Goal: Task Accomplishment & Management: Manage account settings

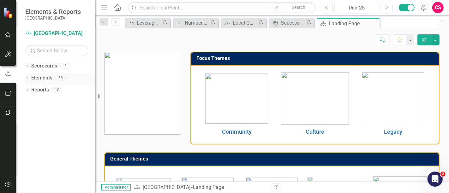
click at [28, 78] on icon "Dropdown" at bounding box center [27, 78] width 4 height 3
click at [232, 130] on link "Community" at bounding box center [237, 131] width 30 height 7
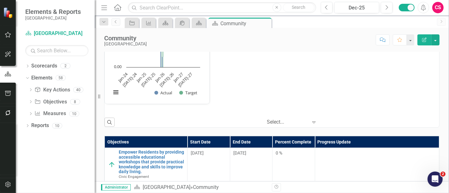
scroll to position [0, 0]
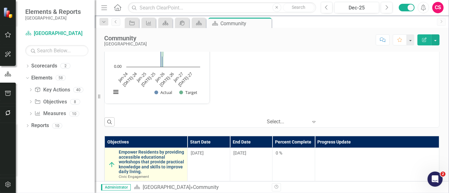
click at [120, 160] on link "Empower Residents by providing accessible educational workshops that provide pr…" at bounding box center [151, 162] width 65 height 24
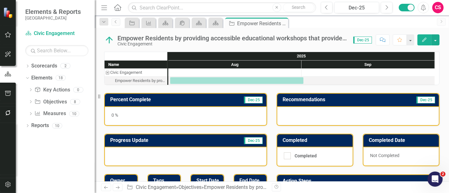
scroll to position [56, 0]
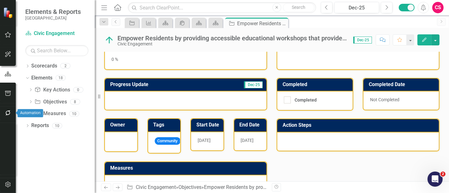
click at [2, 113] on button "button" at bounding box center [8, 113] width 14 height 13
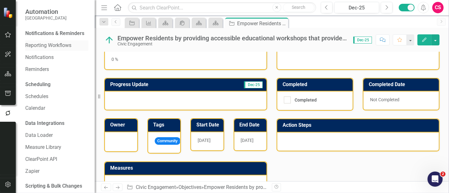
click at [40, 49] on link "Reporting Workflows" at bounding box center [56, 45] width 63 height 7
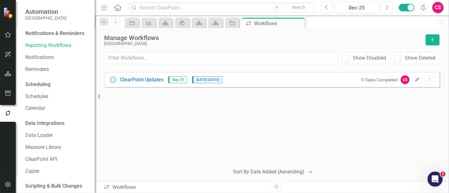
click at [418, 79] on icon "Edit" at bounding box center [416, 80] width 5 height 4
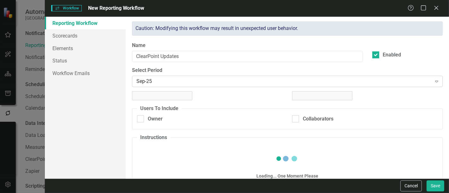
checkbox input "true"
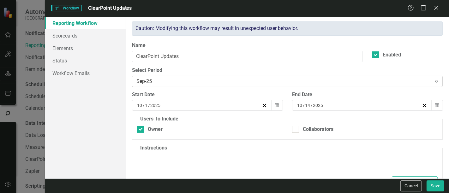
type textarea "<p>Please make updates to your assigned elements for this reporting period. Rev…"
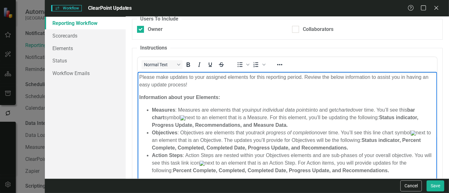
click at [140, 78] on p "Please make updates to your assigned elements for this reporting period. Review…" at bounding box center [287, 80] width 296 height 15
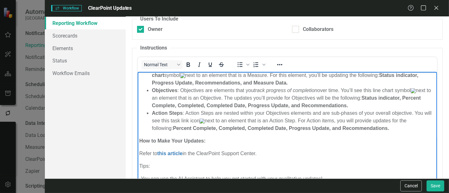
scroll to position [295, 0]
click at [185, 78] on img "Rich Text Area. Press ALT-0 for help." at bounding box center [182, 75] width 5 height 5
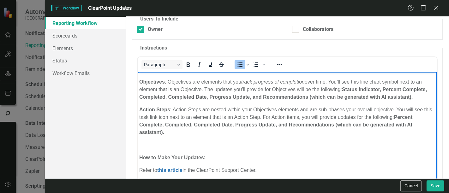
scroll to position [0, 0]
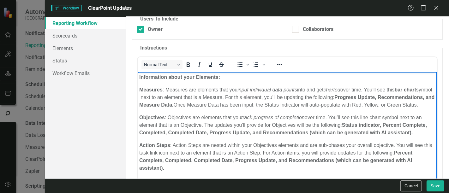
click at [157, 96] on p "Measures : Measures are elements that you input individual data points into and…" at bounding box center [287, 97] width 296 height 23
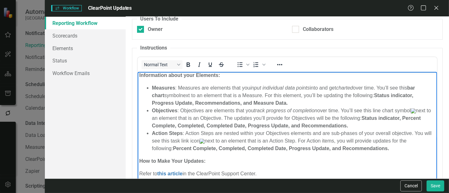
scroll to position [291, 0]
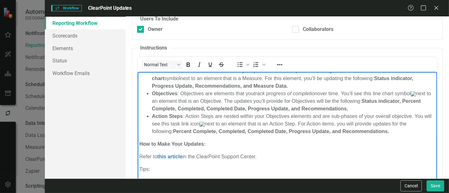
click at [415, 96] on img "Rich Text Area. Press ALT-0 for help." at bounding box center [412, 93] width 5 height 5
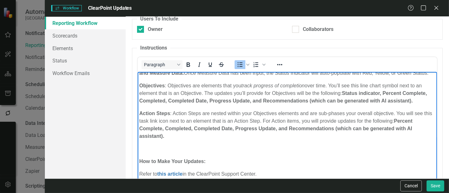
scroll to position [31, 0]
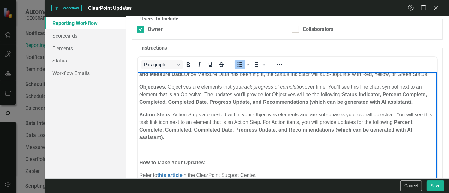
click at [402, 96] on p "Objectives : Objectives are elements that you track progress of completion over…" at bounding box center [287, 94] width 296 height 23
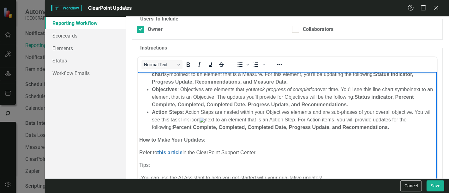
scroll to position [296, 0]
click at [204, 122] on img "Rich Text Area. Press ALT-0 for help." at bounding box center [201, 119] width 5 height 5
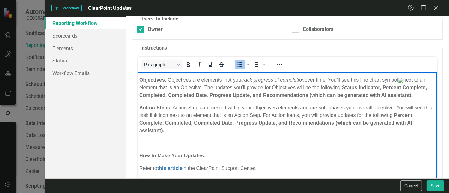
scroll to position [35, 0]
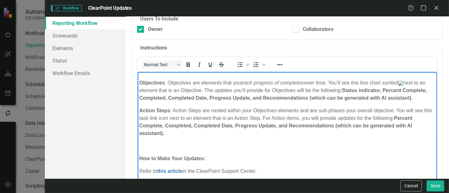
click at [179, 137] on p "Action Steps : Action Steps are nested within your Objectives elements and are …" at bounding box center [287, 122] width 296 height 30
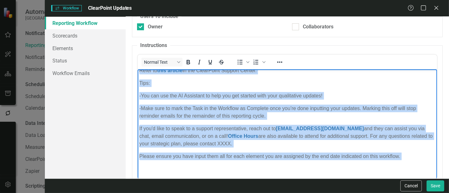
scroll to position [128, 0]
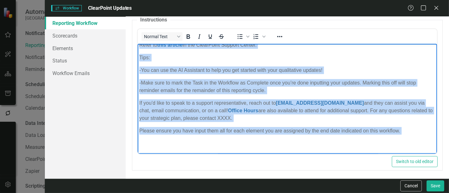
drag, startPoint x: 153, startPoint y: 94, endPoint x: 191, endPoint y: 210, distance: 122.8
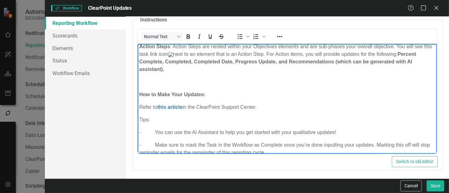
scroll to position [71, 0]
click at [197, 85] on p "Rich Text Area. Press ALT-0 for help." at bounding box center [287, 82] width 296 height 8
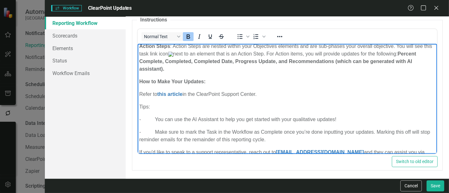
scroll to position [125, 0]
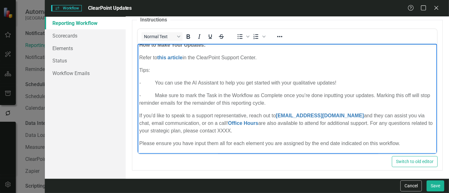
click at [317, 82] on p "- You can use the AI Assistant to help you get started with your qualitative up…" at bounding box center [287, 83] width 296 height 8
click at [244, 134] on p "If you'd like to speak to a support representative, reach out to [EMAIL_ADDRESS…" at bounding box center [287, 123] width 296 height 23
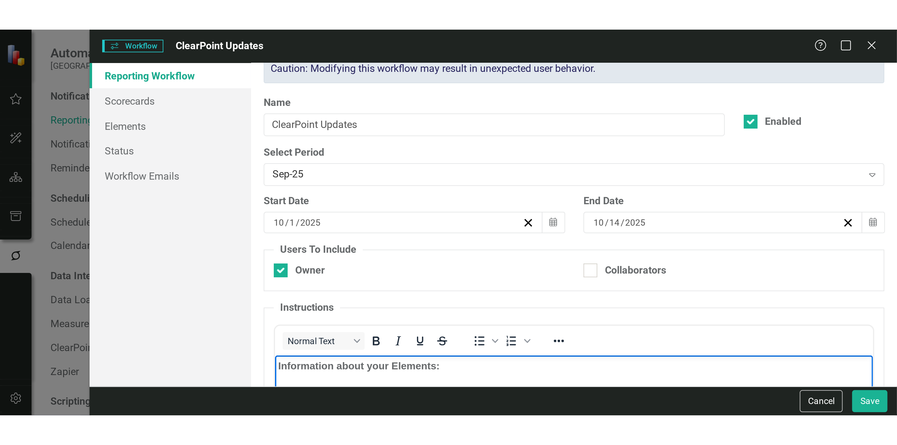
scroll to position [0, 0]
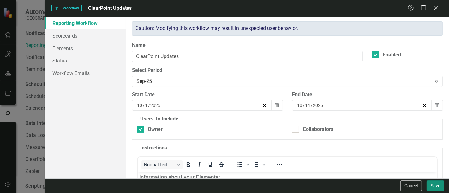
click at [430, 186] on button "Save" at bounding box center [435, 185] width 18 height 11
